Goal: Transaction & Acquisition: Book appointment/travel/reservation

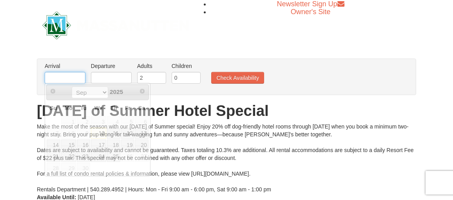
click at [54, 81] on input "text" at bounding box center [65, 78] width 41 height 12
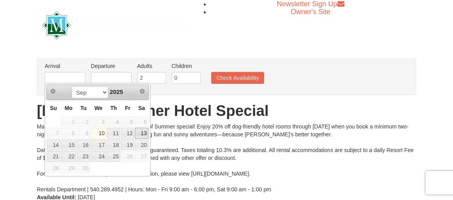
click at [145, 131] on link "13" at bounding box center [141, 132] width 13 height 11
type input "[DATE]"
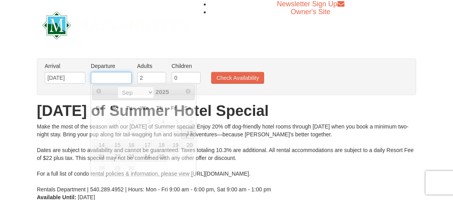
click at [109, 74] on input "text" at bounding box center [111, 78] width 41 height 12
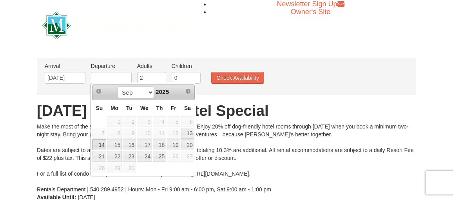
click at [102, 147] on link "14" at bounding box center [100, 144] width 14 height 11
type input "[DATE]"
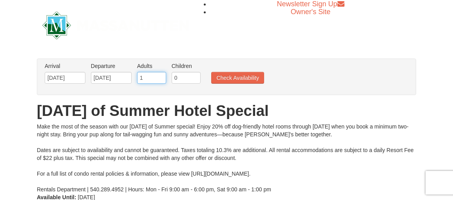
type input "1"
click at [160, 78] on input "1" at bounding box center [151, 78] width 29 height 12
type input "1"
click at [193, 74] on input "1" at bounding box center [186, 78] width 29 height 12
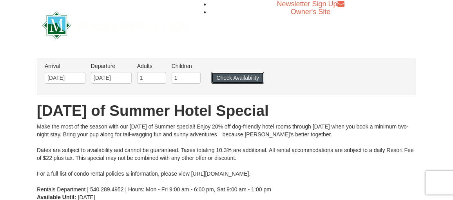
click at [233, 79] on button "Check Availability" at bounding box center [237, 78] width 53 height 12
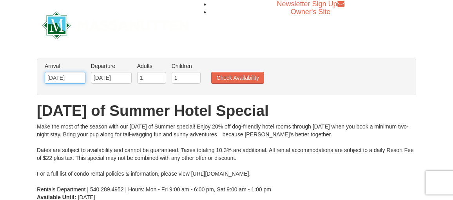
click at [71, 75] on input "[DATE]" at bounding box center [65, 78] width 41 height 12
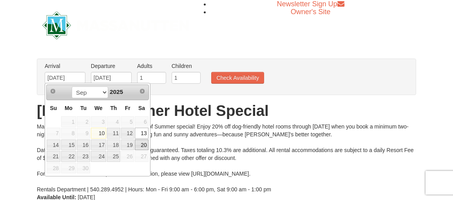
click at [145, 143] on link "20" at bounding box center [141, 144] width 13 height 11
type input "09/20/2025"
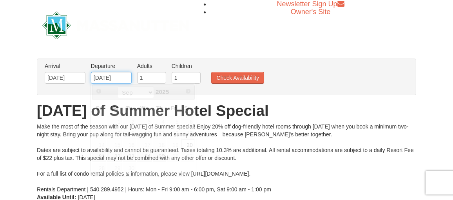
click at [118, 76] on input "09/20/2025" at bounding box center [111, 78] width 41 height 12
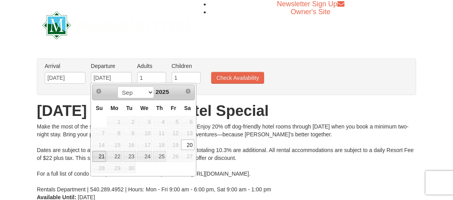
click at [98, 153] on link "21" at bounding box center [100, 156] width 14 height 11
type input "09/21/2025"
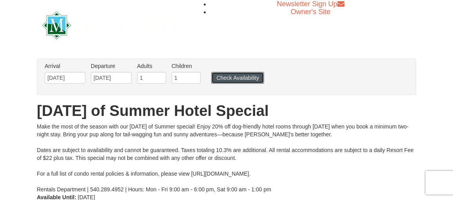
click at [246, 76] on button "Check Availability" at bounding box center [237, 78] width 53 height 12
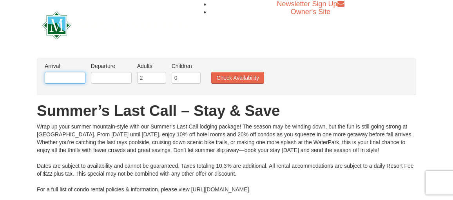
click at [71, 79] on input "text" at bounding box center [65, 78] width 41 height 12
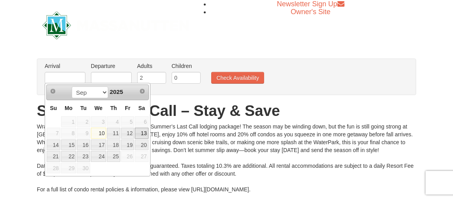
click at [144, 132] on link "13" at bounding box center [141, 132] width 13 height 11
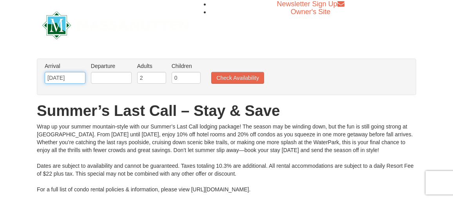
click at [64, 77] on input "[DATE]" at bounding box center [65, 78] width 41 height 12
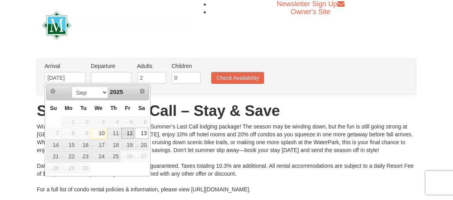
click at [130, 131] on link "12" at bounding box center [127, 132] width 13 height 11
type input "[DATE]"
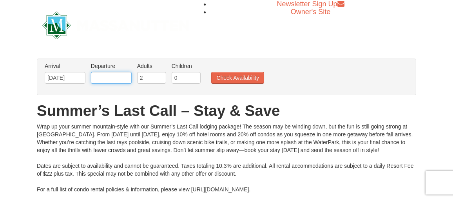
click at [123, 75] on input "text" at bounding box center [111, 78] width 41 height 12
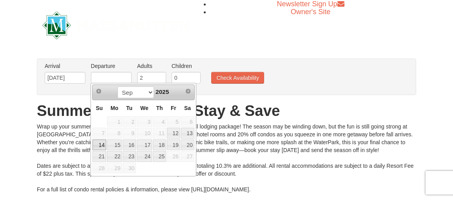
click at [99, 144] on link "14" at bounding box center [100, 144] width 14 height 11
type input "[DATE]"
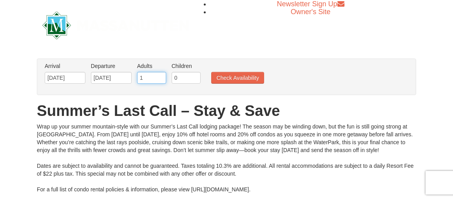
type input "1"
click at [160, 78] on input "1" at bounding box center [151, 78] width 29 height 12
type input "1"
click at [193, 74] on input "1" at bounding box center [186, 78] width 29 height 12
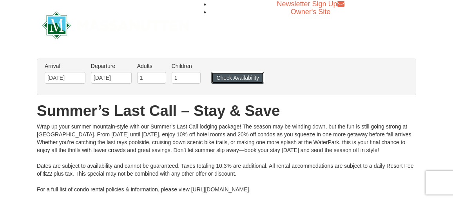
click at [234, 78] on button "Check Availability" at bounding box center [237, 78] width 53 height 12
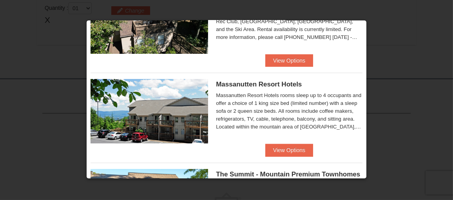
scroll to position [274, 0]
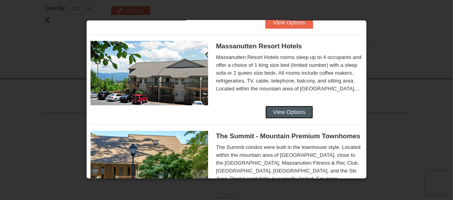
click at [275, 107] on button "View Options" at bounding box center [289, 111] width 48 height 13
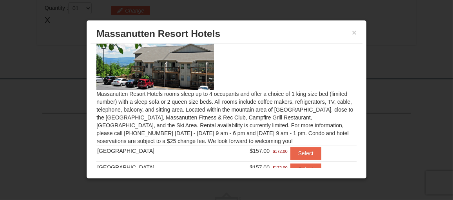
scroll to position [54, 0]
